Goal: Task Accomplishment & Management: Manage account settings

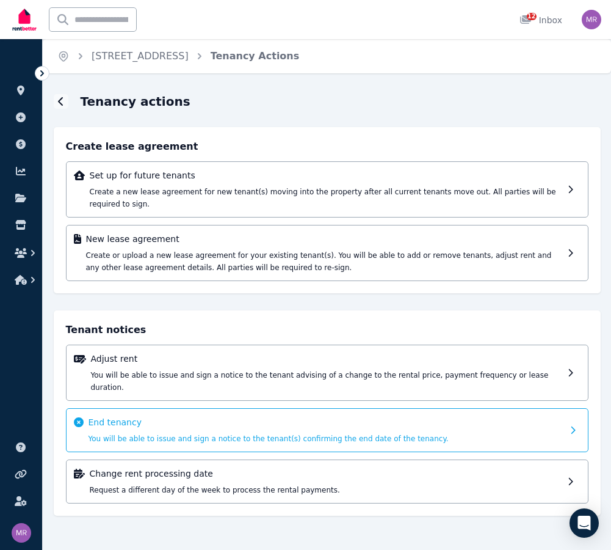
click at [566, 414] on div "End tenancy You will be able to issue and sign a notice to the tenant(s) confir…" at bounding box center [327, 430] width 523 height 44
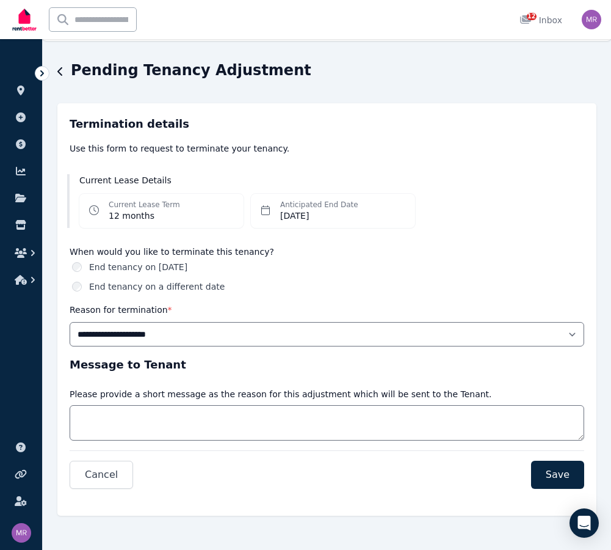
scroll to position [32, 0]
click at [197, 288] on label "End tenancy on a different date" at bounding box center [157, 286] width 136 height 12
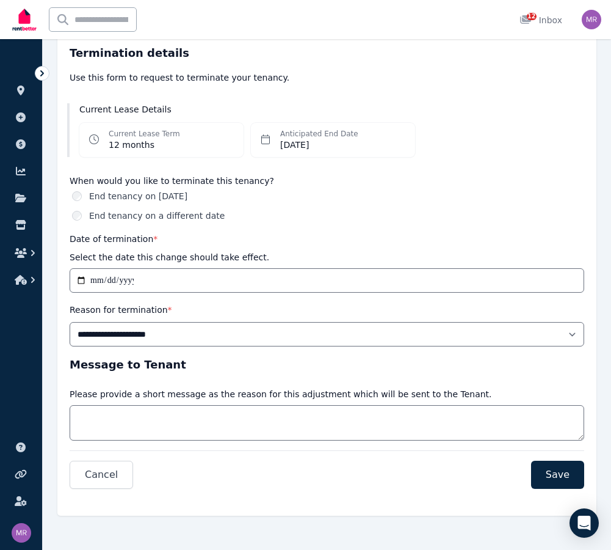
scroll to position [103, 0]
click at [266, 170] on div "**********" at bounding box center [327, 196] width 515 height 302
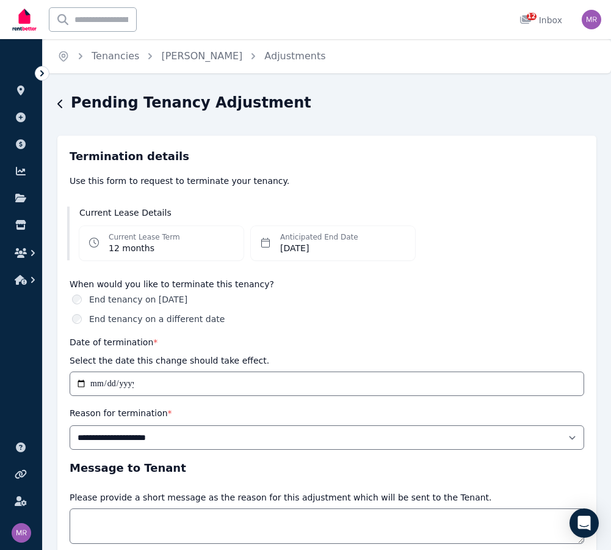
scroll to position [0, 0]
click at [216, 57] on link "[PERSON_NAME]" at bounding box center [201, 56] width 81 height 12
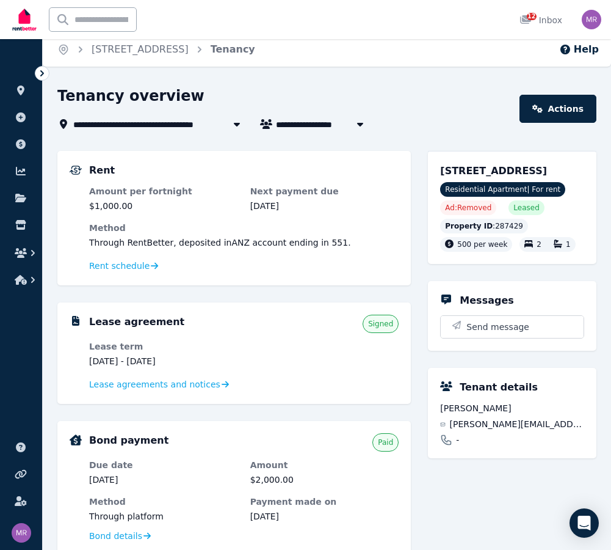
scroll to position [10, 0]
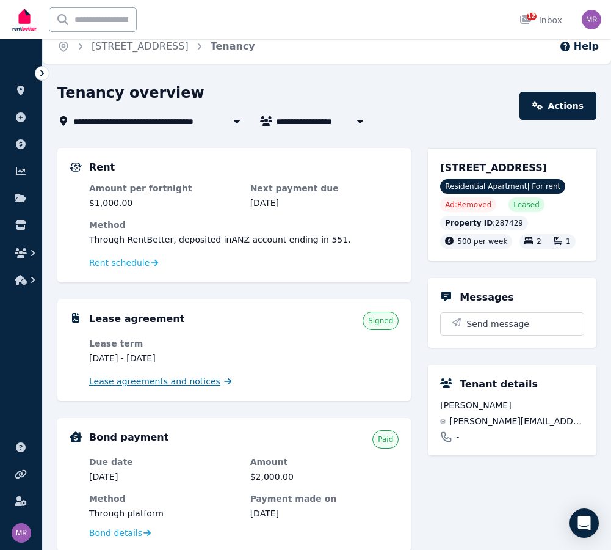
click at [177, 386] on span "Lease agreements and notices" at bounding box center [154, 381] width 131 height 12
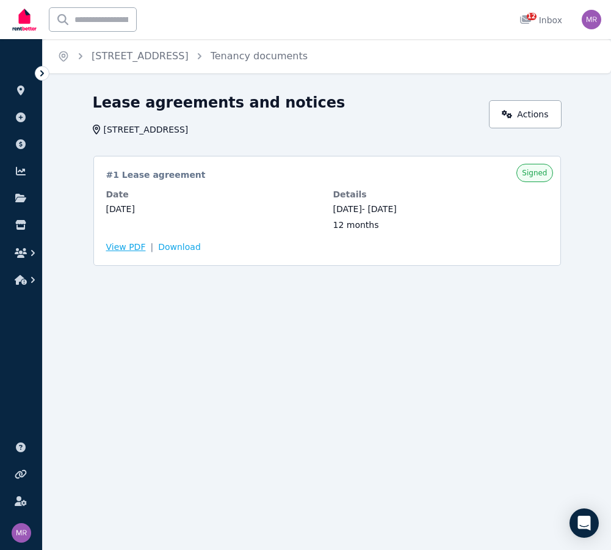
click at [128, 245] on span "View PDF" at bounding box center [126, 247] width 40 height 12
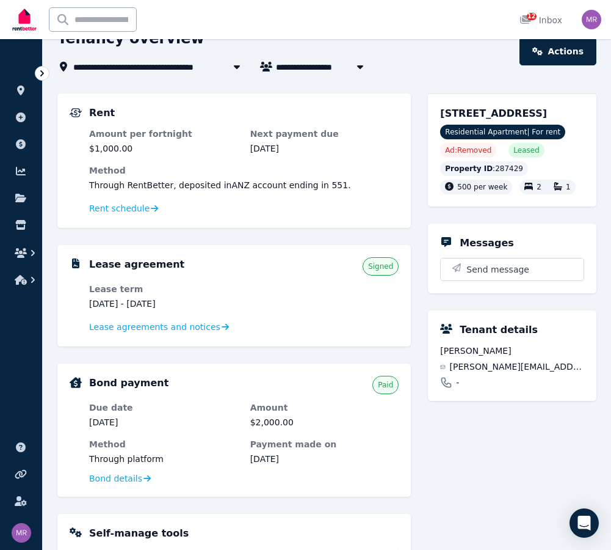
scroll to position [65, 0]
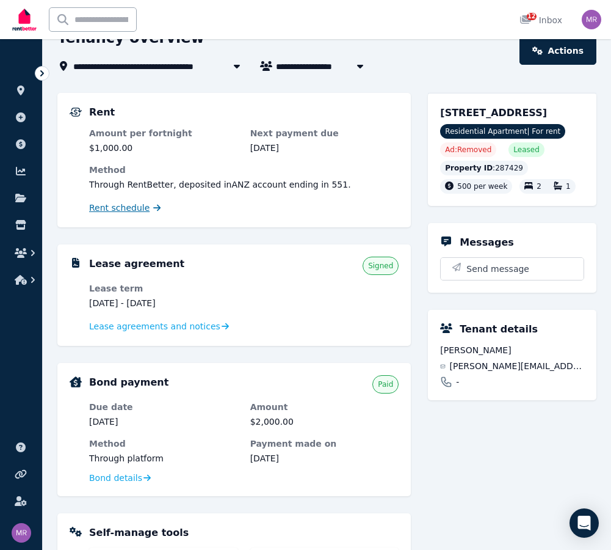
click at [107, 211] on span "Rent schedule" at bounding box center [119, 208] width 60 height 12
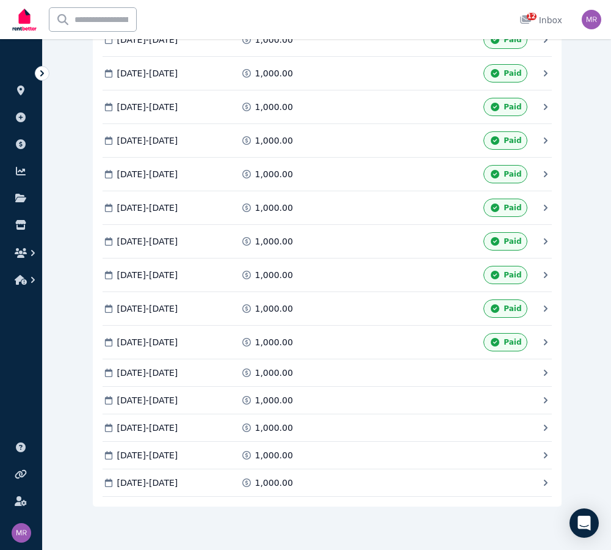
scroll to position [836, 0]
drag, startPoint x: 115, startPoint y: 483, endPoint x: 332, endPoint y: 490, distance: 216.9
click at [332, 490] on div "[DATE] - [DATE] 1,000.00 Paid [DATE] - [DATE] 1,000.00 Paid [DATE] - [DATE] 1,0…" at bounding box center [327, 79] width 469 height 855
click at [542, 481] on icon at bounding box center [546, 483] width 12 height 12
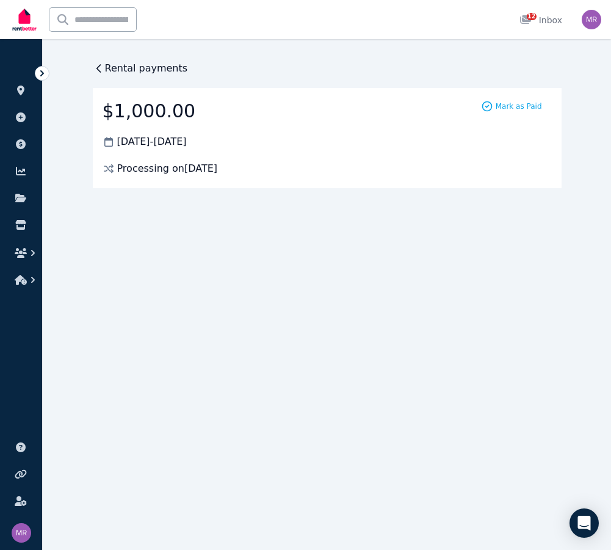
scroll to position [0, 0]
click at [99, 71] on icon at bounding box center [98, 68] width 4 height 7
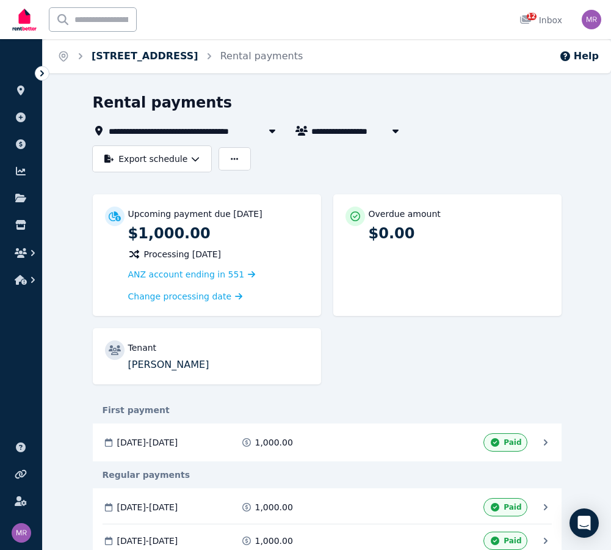
click at [156, 56] on link "[STREET_ADDRESS]" at bounding box center [145, 56] width 107 height 12
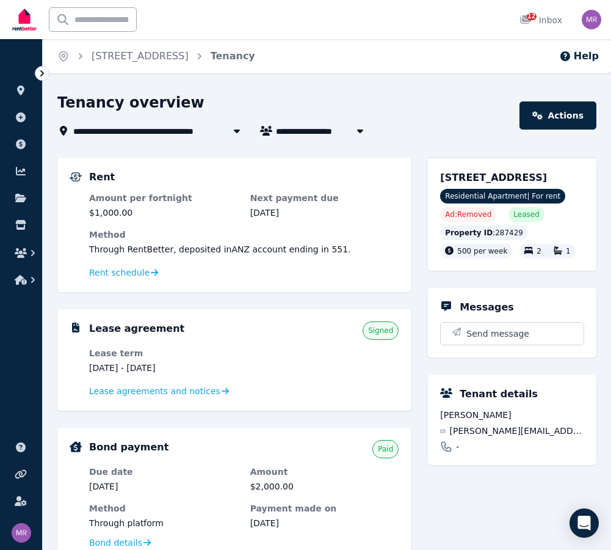
click at [427, 62] on div "Home [STREET_ADDRESS] Help" at bounding box center [327, 56] width 569 height 34
